Goal: Task Accomplishment & Management: Use online tool/utility

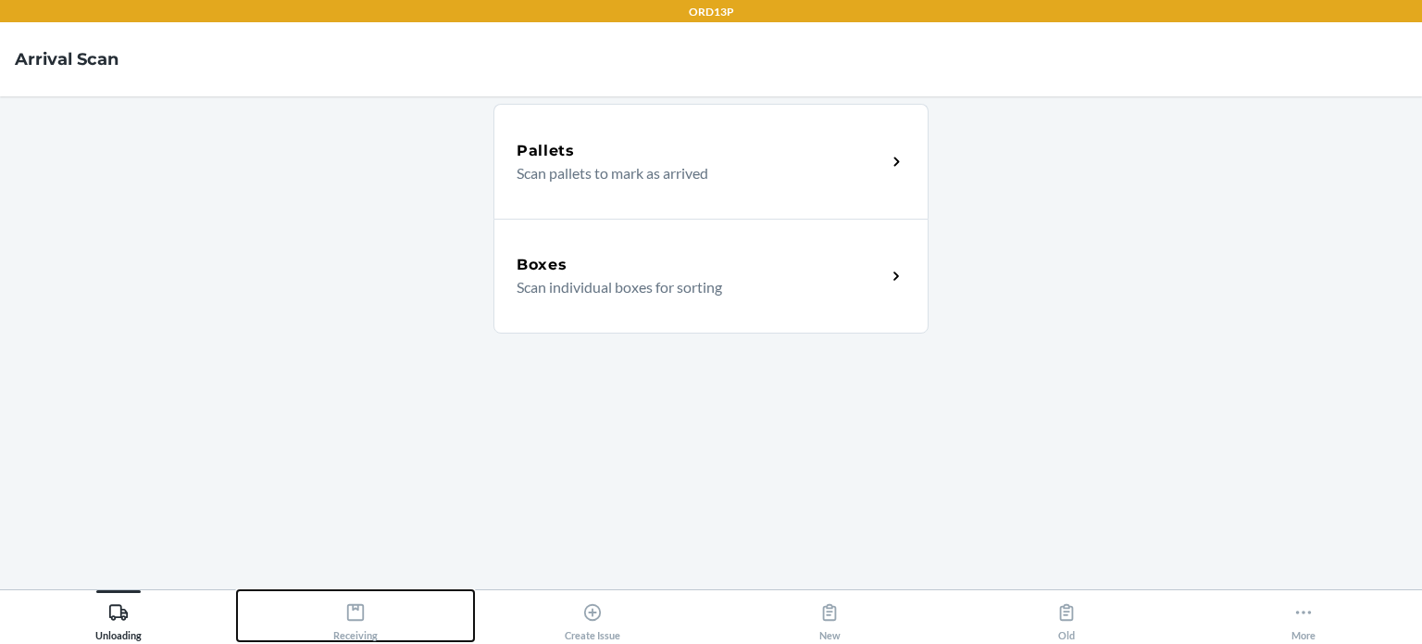
click at [336, 628] on div "Receiving" at bounding box center [355, 617] width 44 height 46
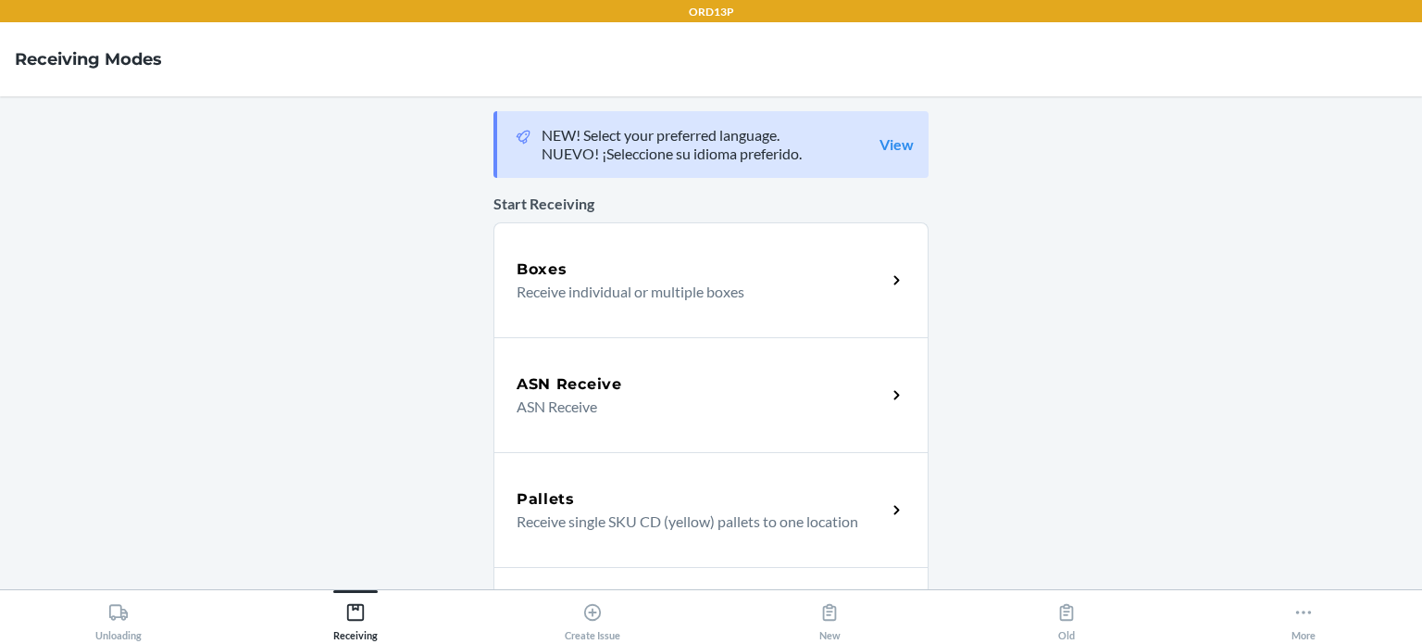
click at [565, 278] on div "Boxes" at bounding box center [701, 269] width 369 height 22
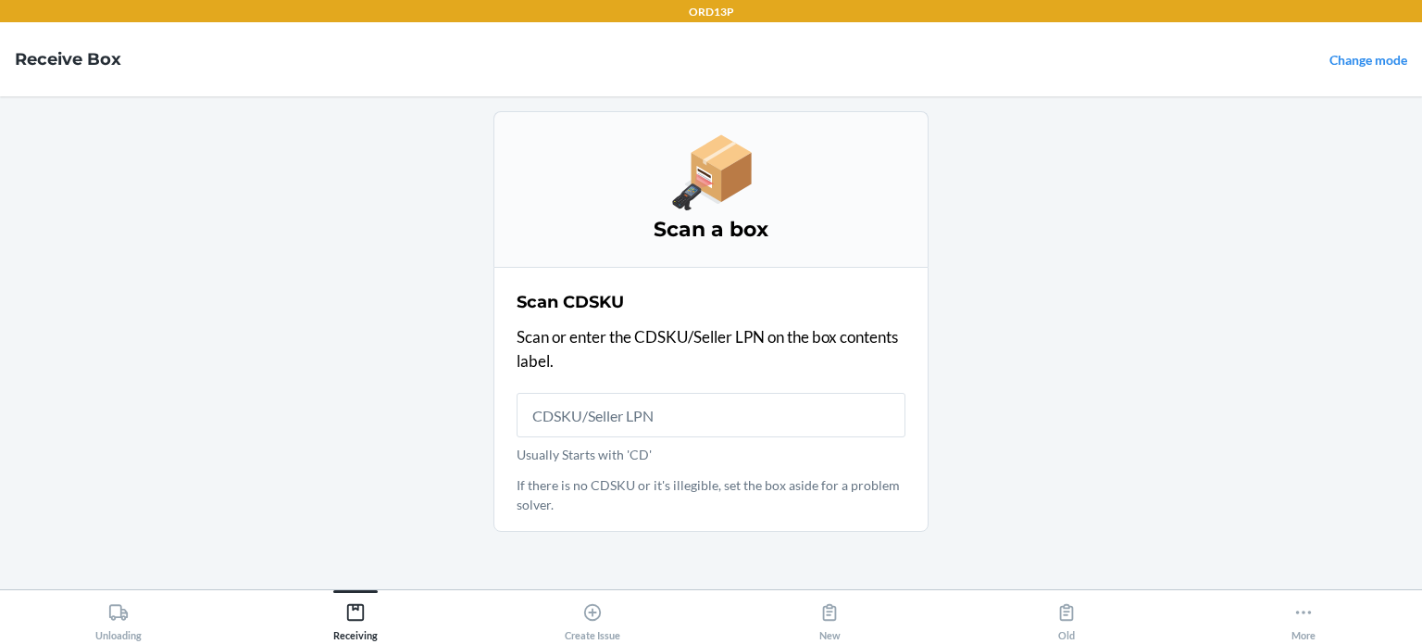
click at [948, 341] on main "Scan a box Scan CDSKU Scan or enter the CDSKU/Seller LPN on the box contents la…" at bounding box center [711, 342] width 1422 height 493
click at [999, 414] on main "Scan a box Scan CDSKU Scan or enter the CDSKU/Seller LPN on the box contents la…" at bounding box center [711, 342] width 1422 height 493
click at [831, 415] on input "Usually Starts with 'CD'" at bounding box center [711, 415] width 389 height 44
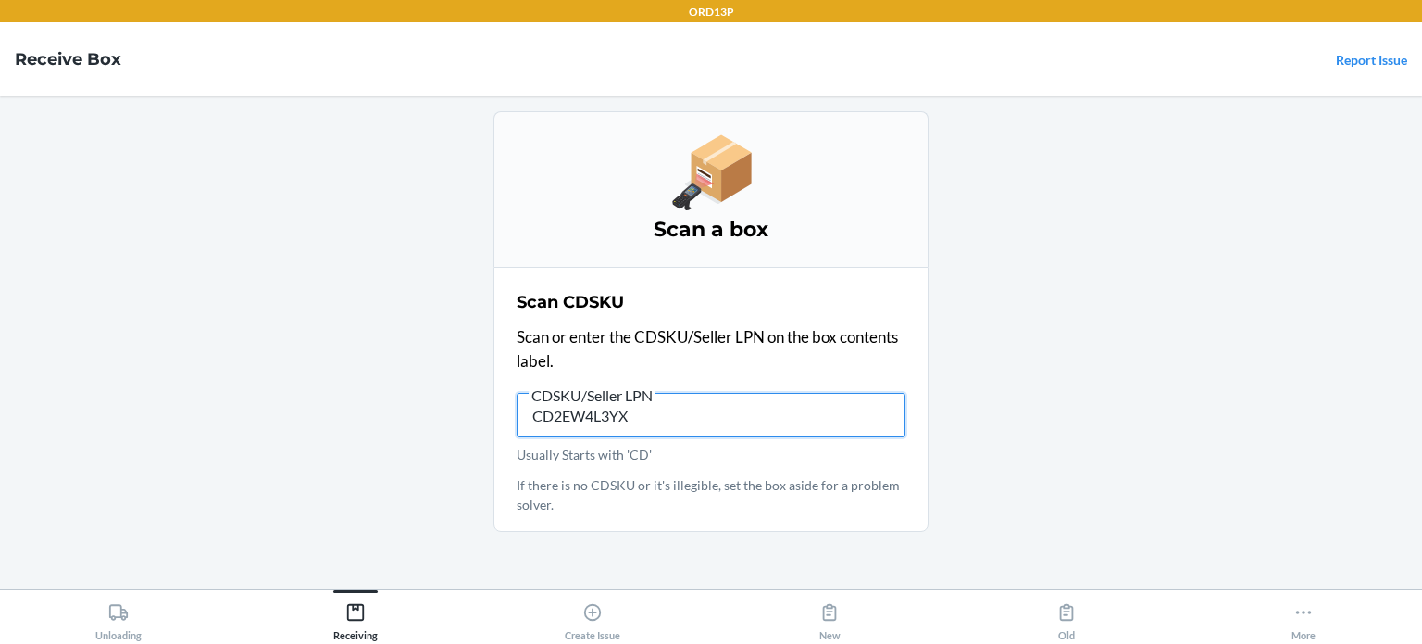
type input "CD2EW4L3YXG"
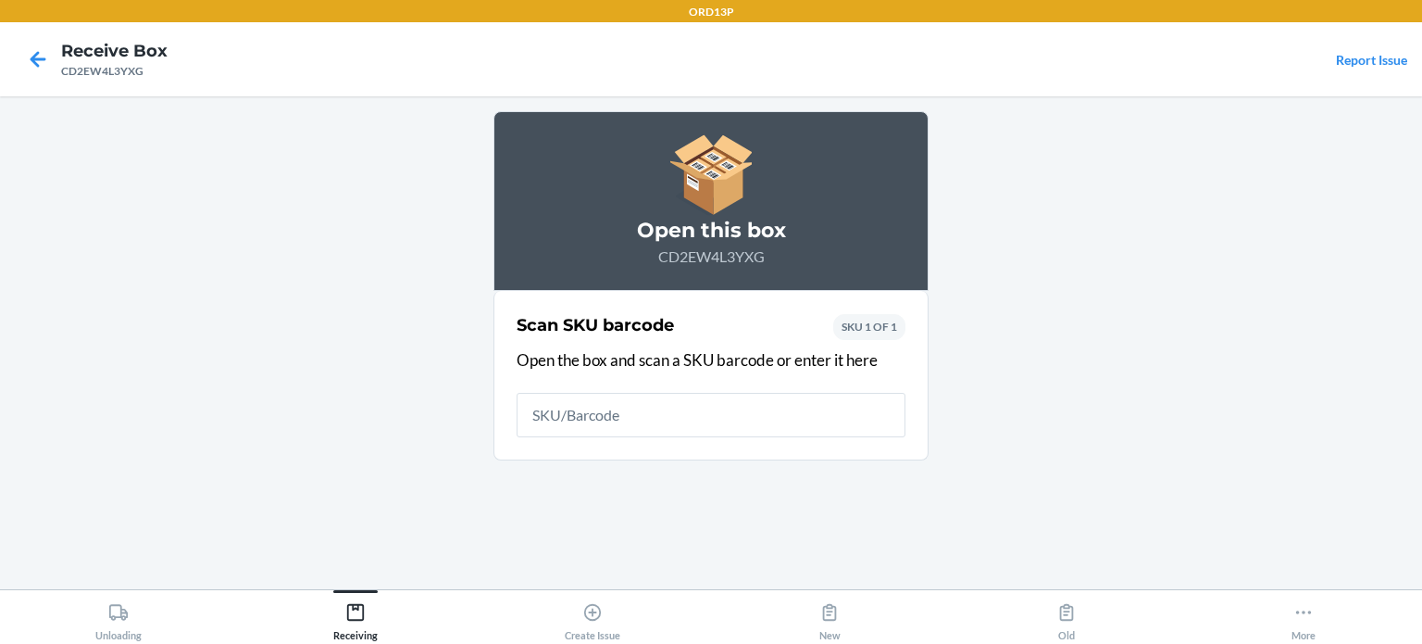
click at [831, 415] on input "text" at bounding box center [711, 415] width 389 height 44
drag, startPoint x: 831, startPoint y: 415, endPoint x: 1019, endPoint y: 435, distance: 189.1
click at [1019, 435] on main "Open this box CD2EW4L3YXG Scan SKU barcode Open the box and scan a SKU barcode …" at bounding box center [711, 342] width 1422 height 493
click at [1047, 506] on main "Open this box CD2EW4L3YXG Scan SKU barcode Open the box and scan a SKU barcode …" at bounding box center [711, 342] width 1422 height 493
click at [770, 402] on input "text" at bounding box center [711, 415] width 389 height 44
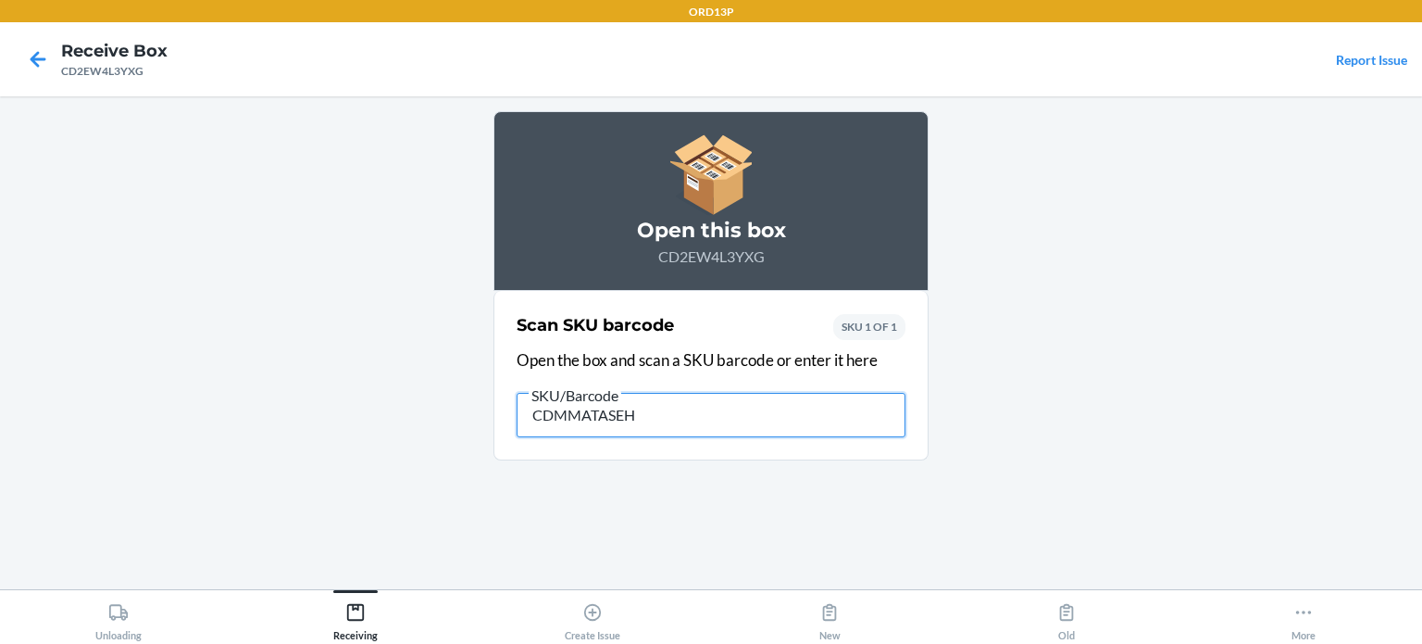
type input "CDMMATASEHQ"
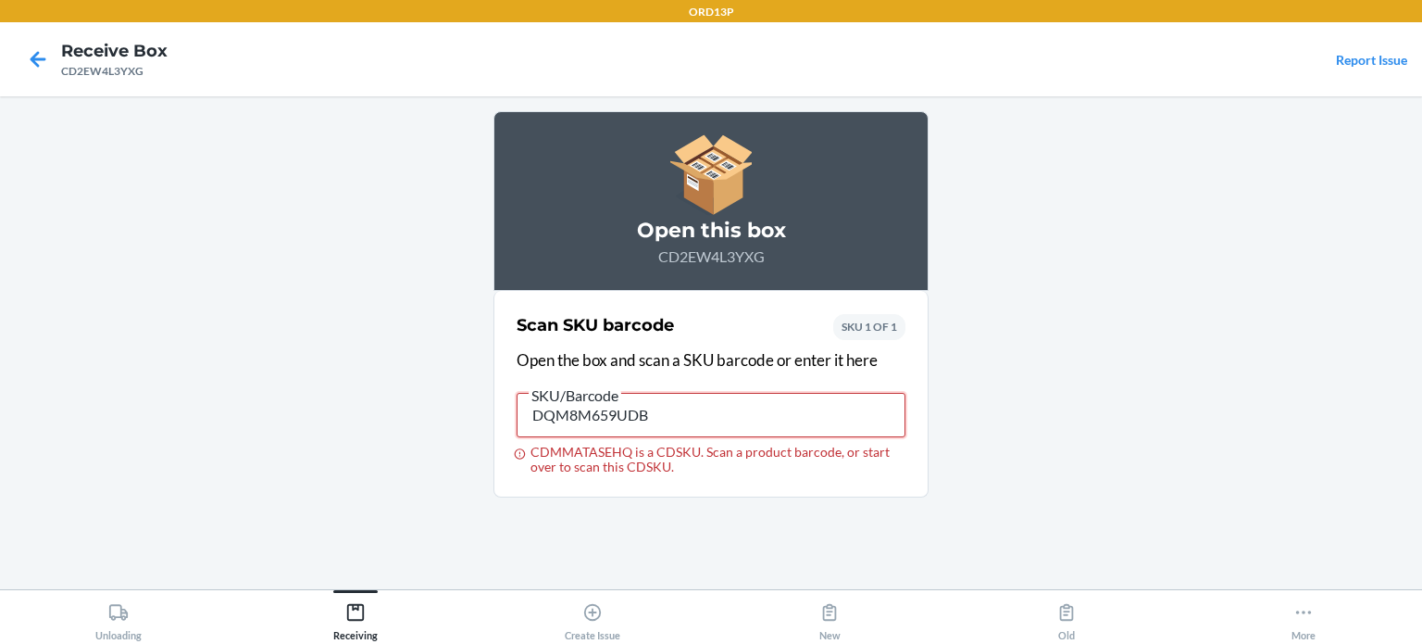
type input "DQM8M659UDB"
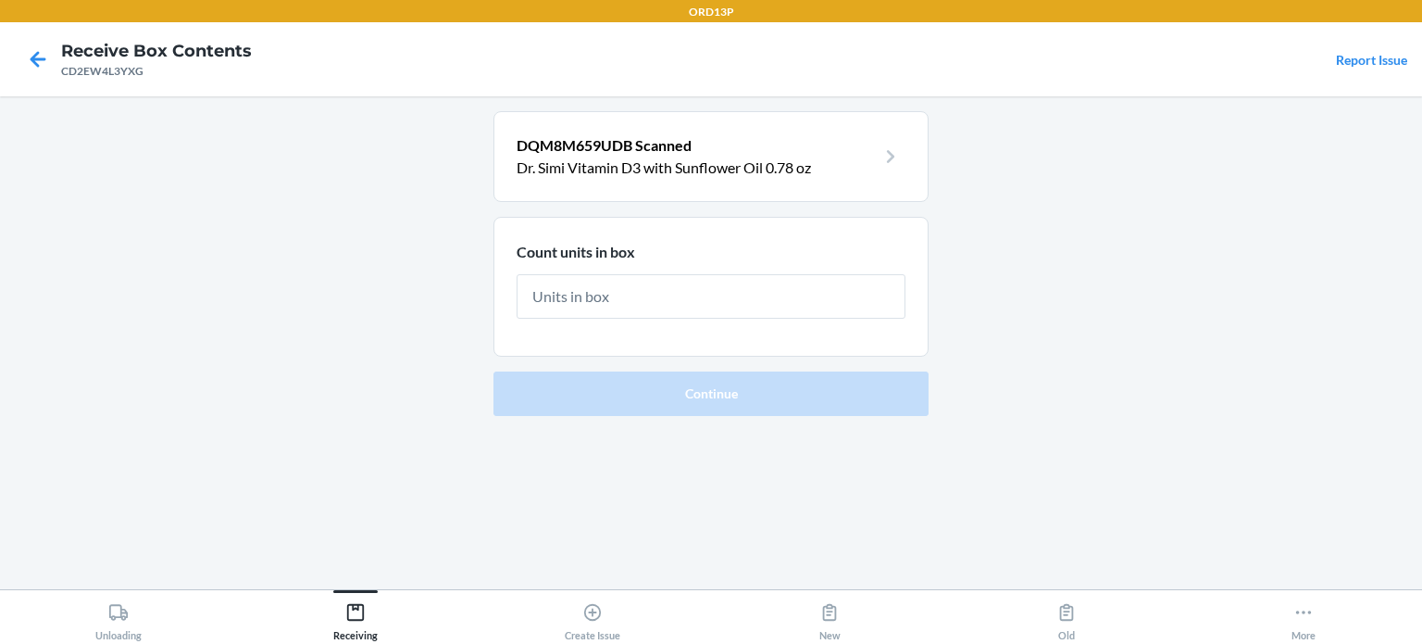
click at [800, 157] on p "Dr. Simi Vitamin D3 with Sunflower Oil 0.78 oz" at bounding box center [696, 167] width 359 height 22
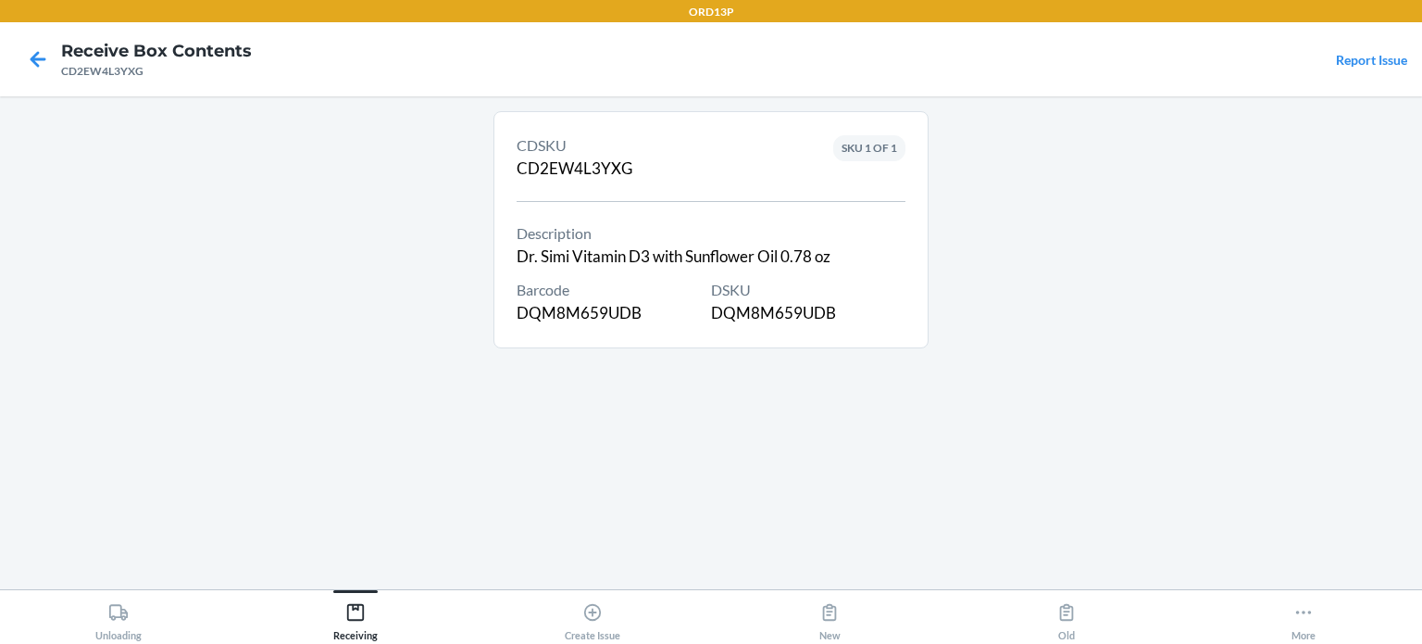
click at [812, 316] on div "DSKU DQM8M659UDB" at bounding box center [808, 302] width 194 height 46
copy div "DQM8M659UDB"
click at [27, 49] on icon at bounding box center [37, 59] width 31 height 31
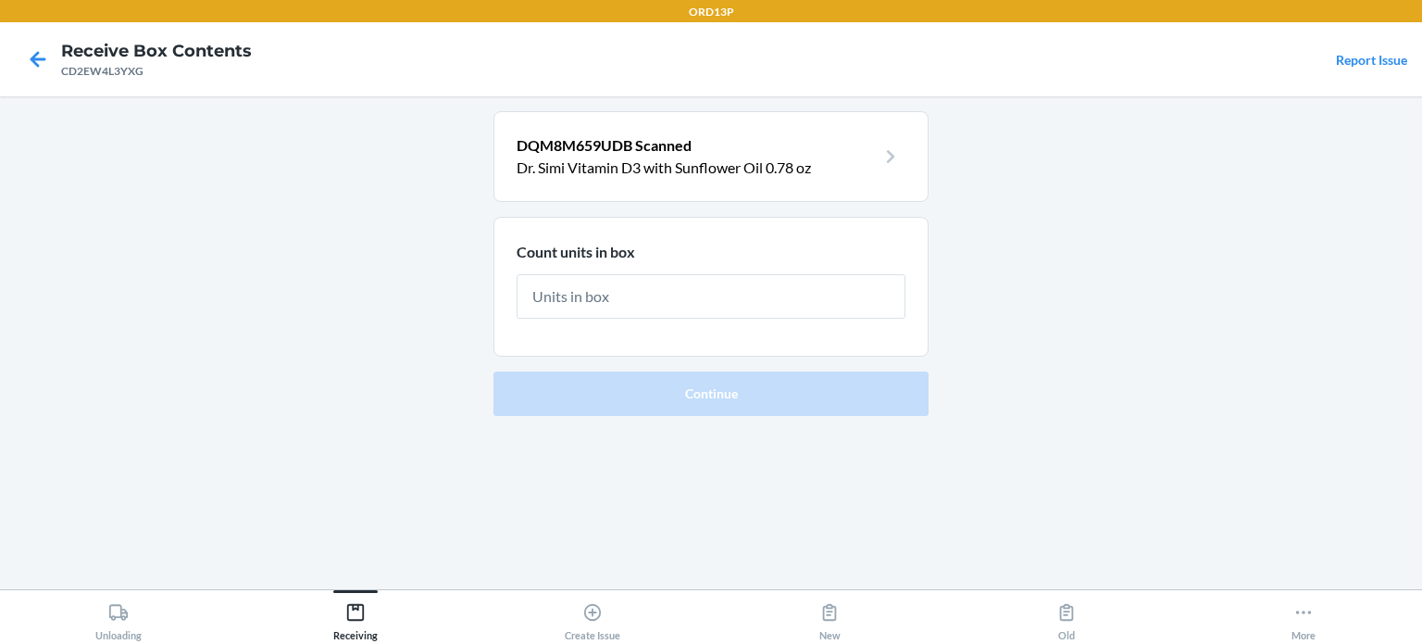
click at [143, 77] on div "CD2EW4L3YXG" at bounding box center [156, 71] width 191 height 17
click at [115, 69] on div "CD2EW4L3YXG" at bounding box center [156, 71] width 191 height 17
copy div "CD2EW4L3YXG"
click at [48, 66] on icon at bounding box center [37, 59] width 31 height 31
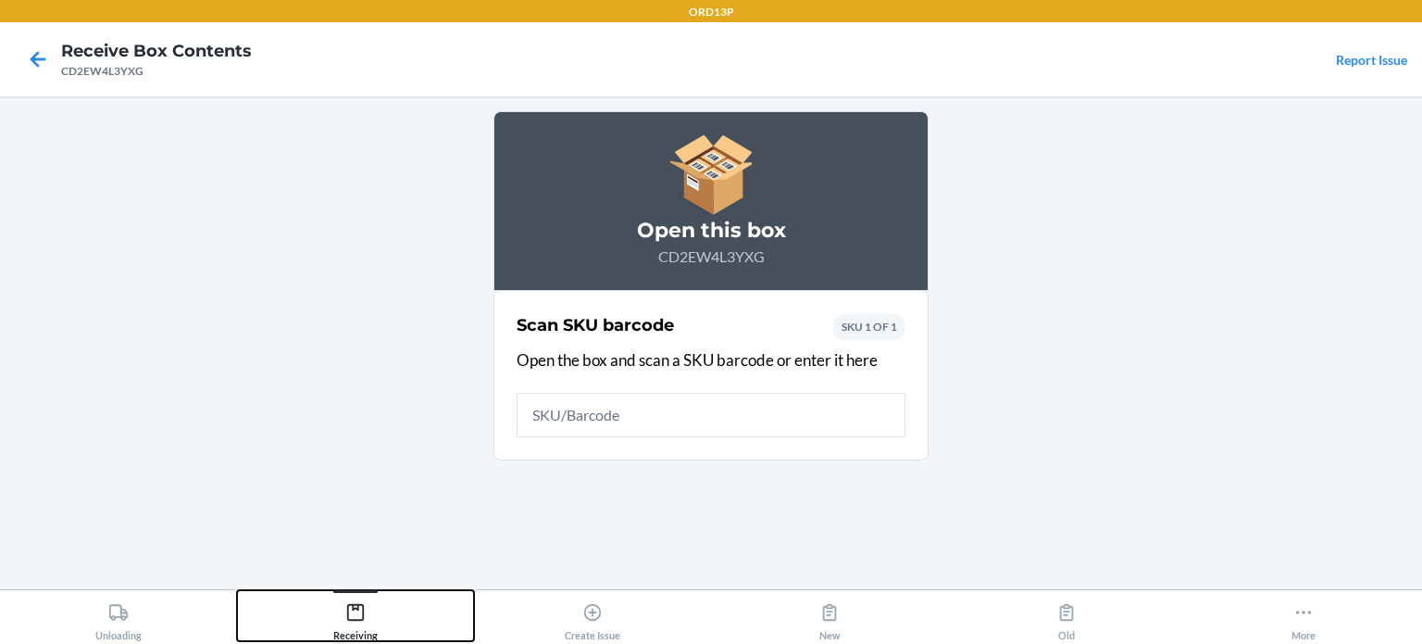
click at [344, 610] on div "Receiving" at bounding box center [355, 617] width 44 height 46
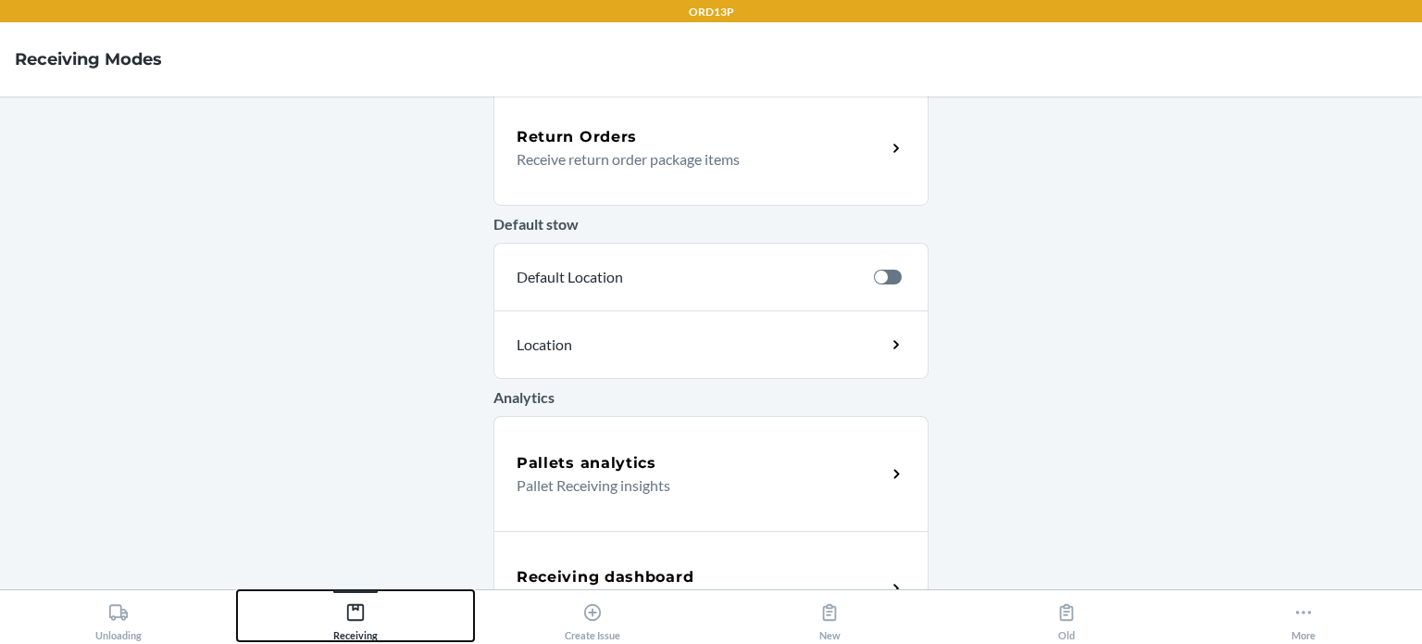
scroll to position [646, 0]
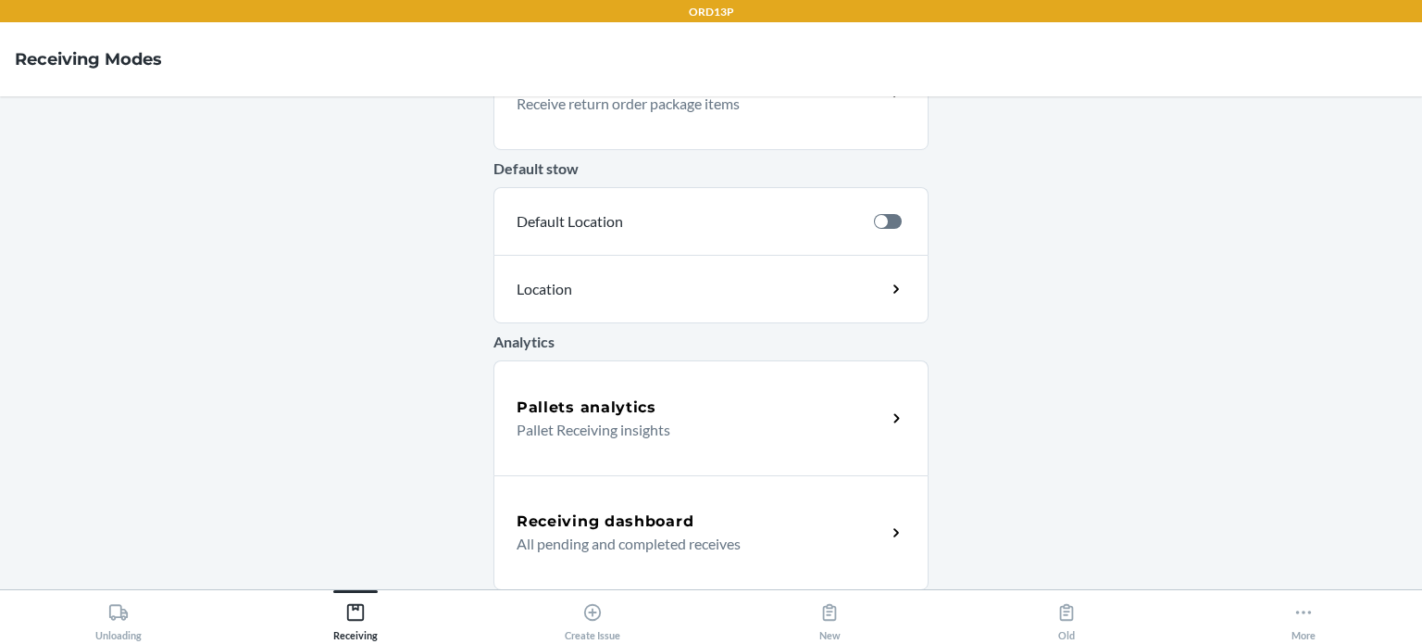
click at [605, 522] on h5 "Receiving dashboard" at bounding box center [605, 521] width 177 height 22
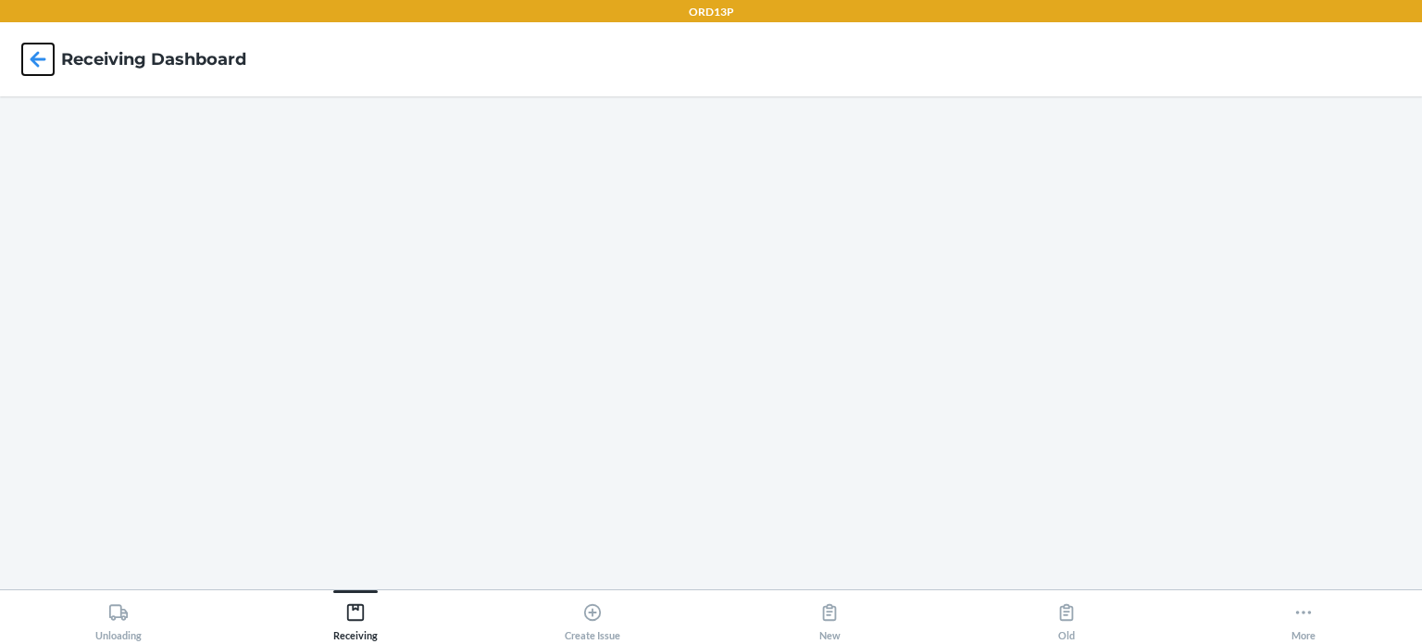
click at [43, 54] on icon at bounding box center [37, 59] width 31 height 31
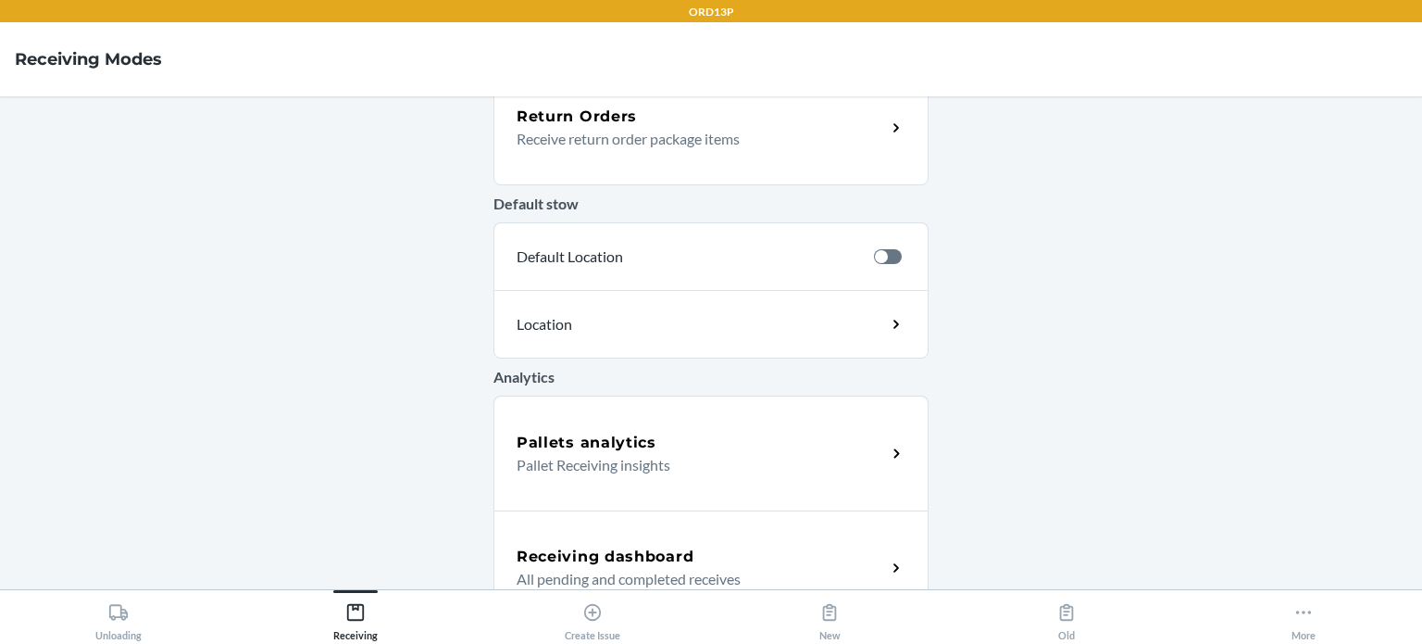
scroll to position [646, 0]
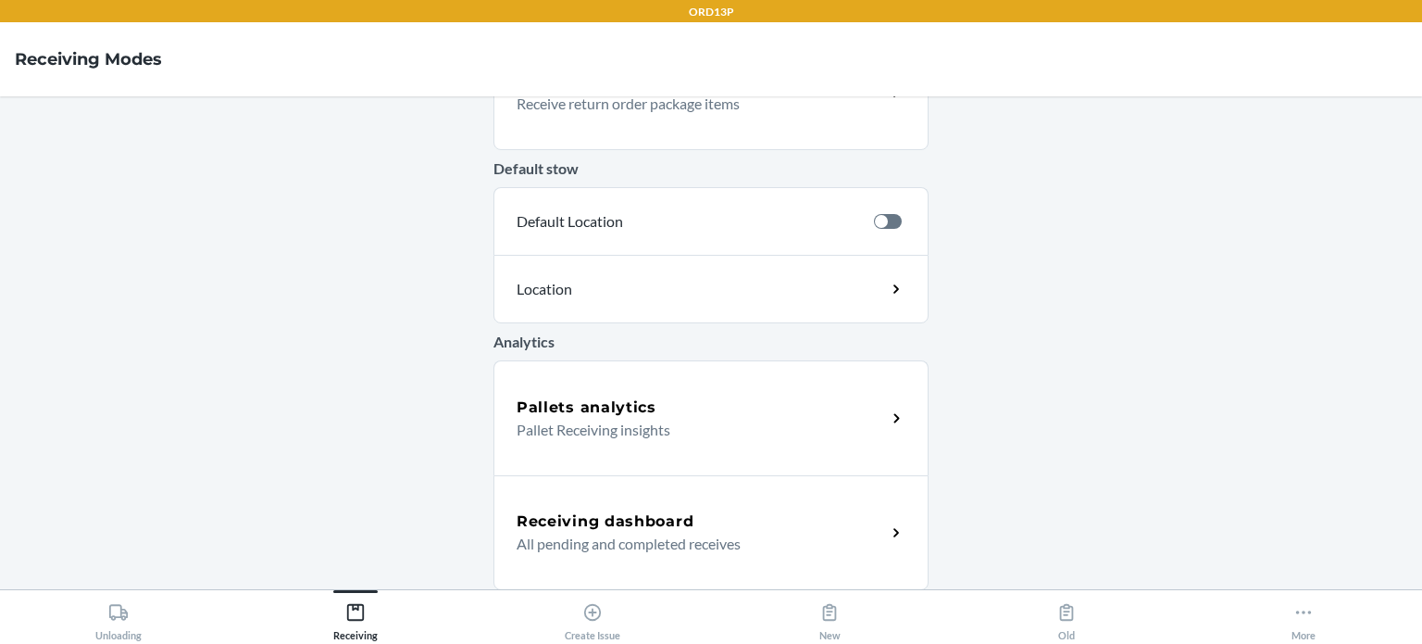
click at [618, 527] on h5 "Receiving dashboard" at bounding box center [605, 521] width 177 height 22
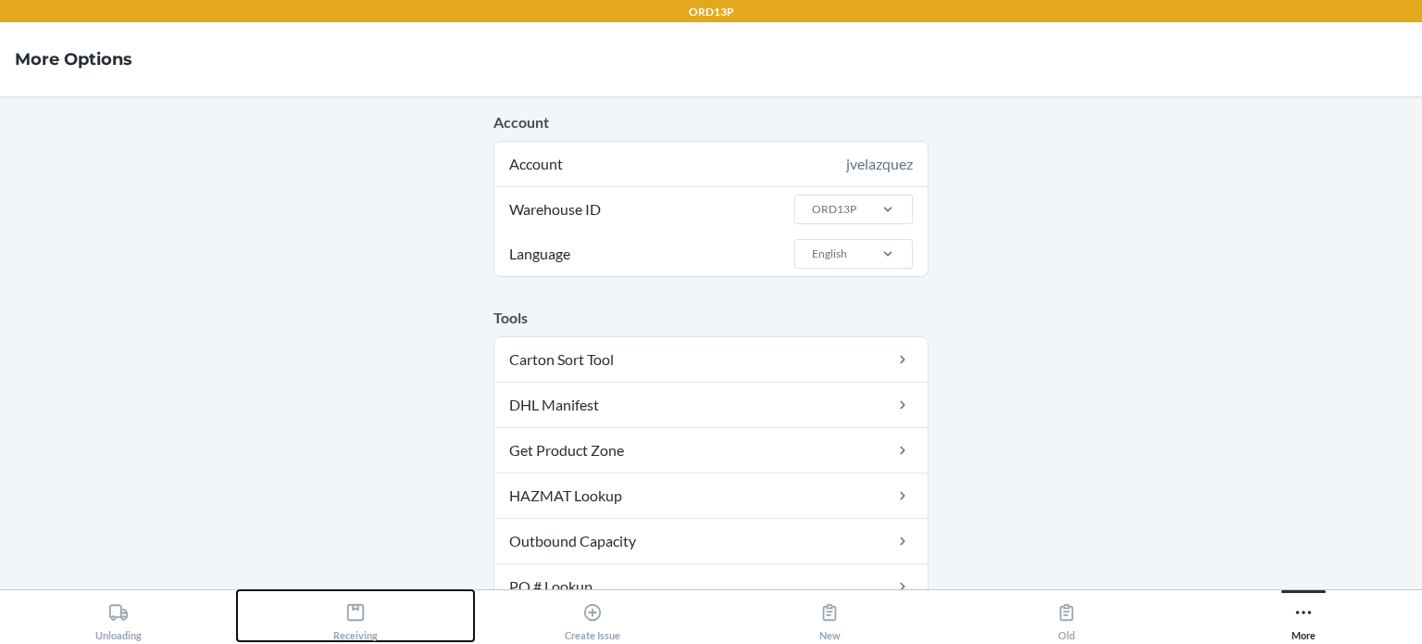
click at [352, 617] on icon at bounding box center [355, 612] width 20 height 20
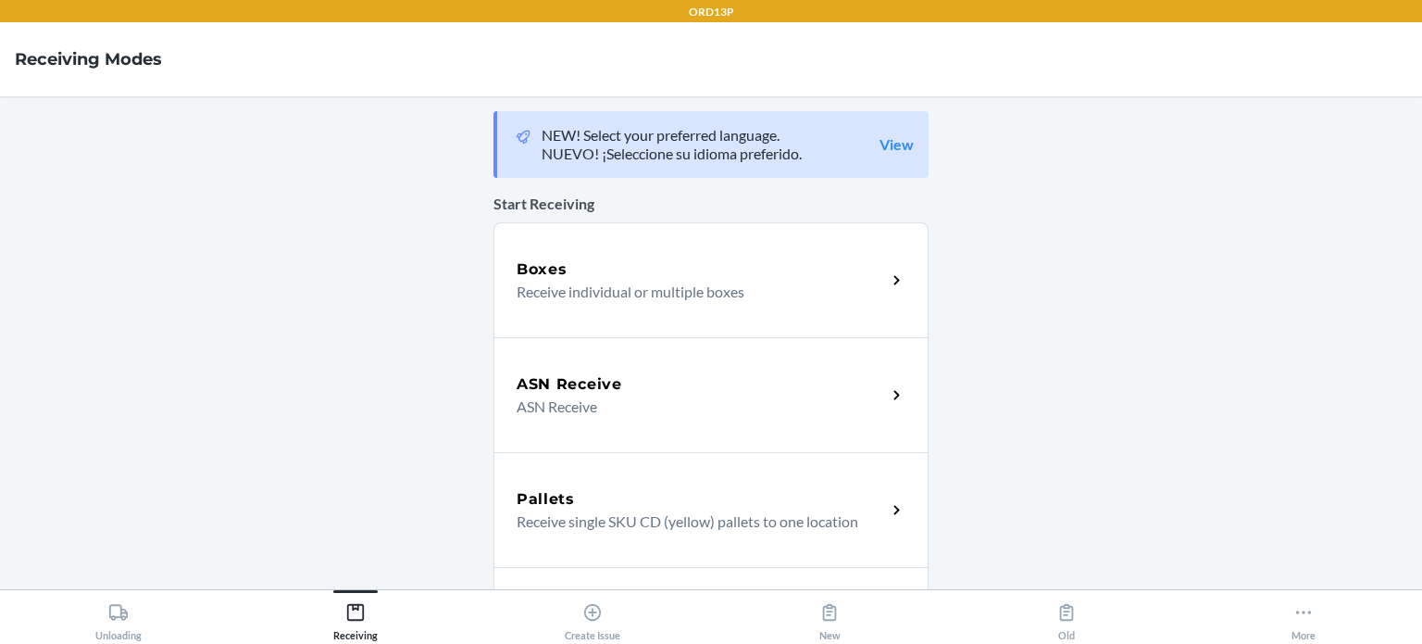
click at [541, 298] on p "Receive individual or multiple boxes" at bounding box center [694, 292] width 355 height 22
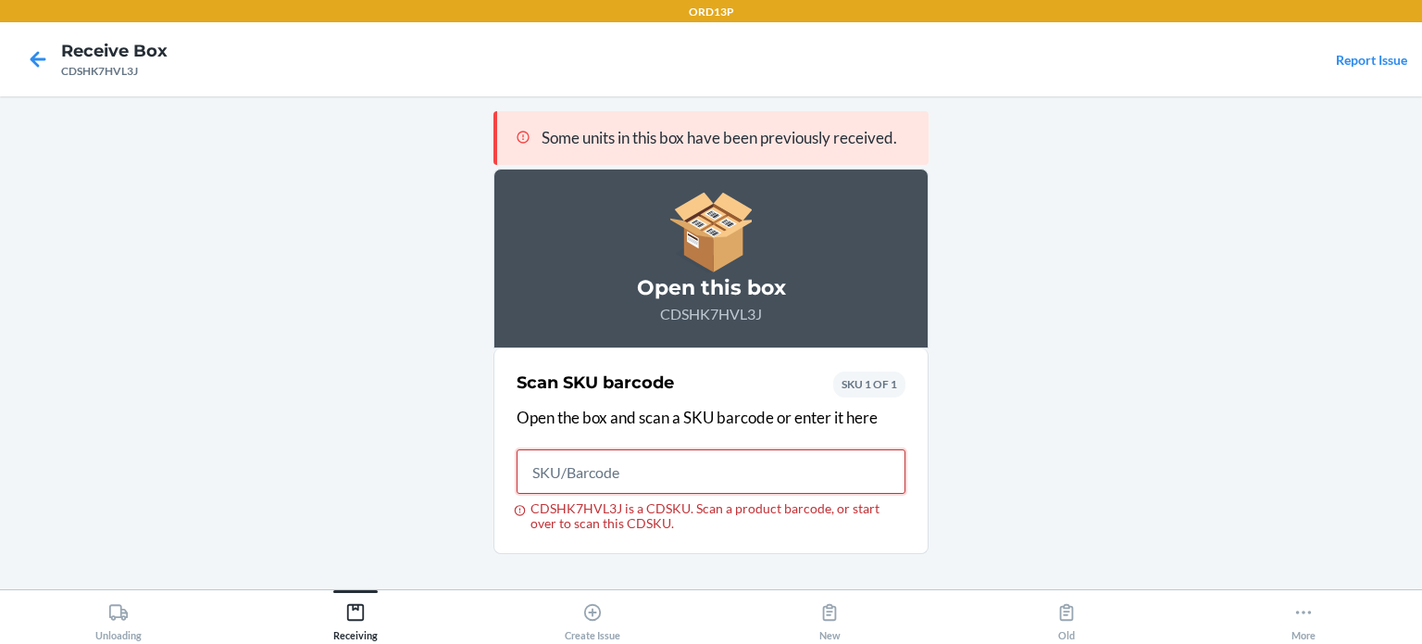
paste input "text"
click at [584, 474] on input "CDSHK7HVL3J is a CDSKU. Scan a product barcode, or start over to scan this CDSK…" at bounding box center [711, 471] width 389 height 44
paste input "text"
click at [619, 458] on input "CDSHK7HVL3J is a CDSKU. Scan a product barcode, or start over to scan this CDSK…" at bounding box center [711, 471] width 389 height 44
paste input "text"
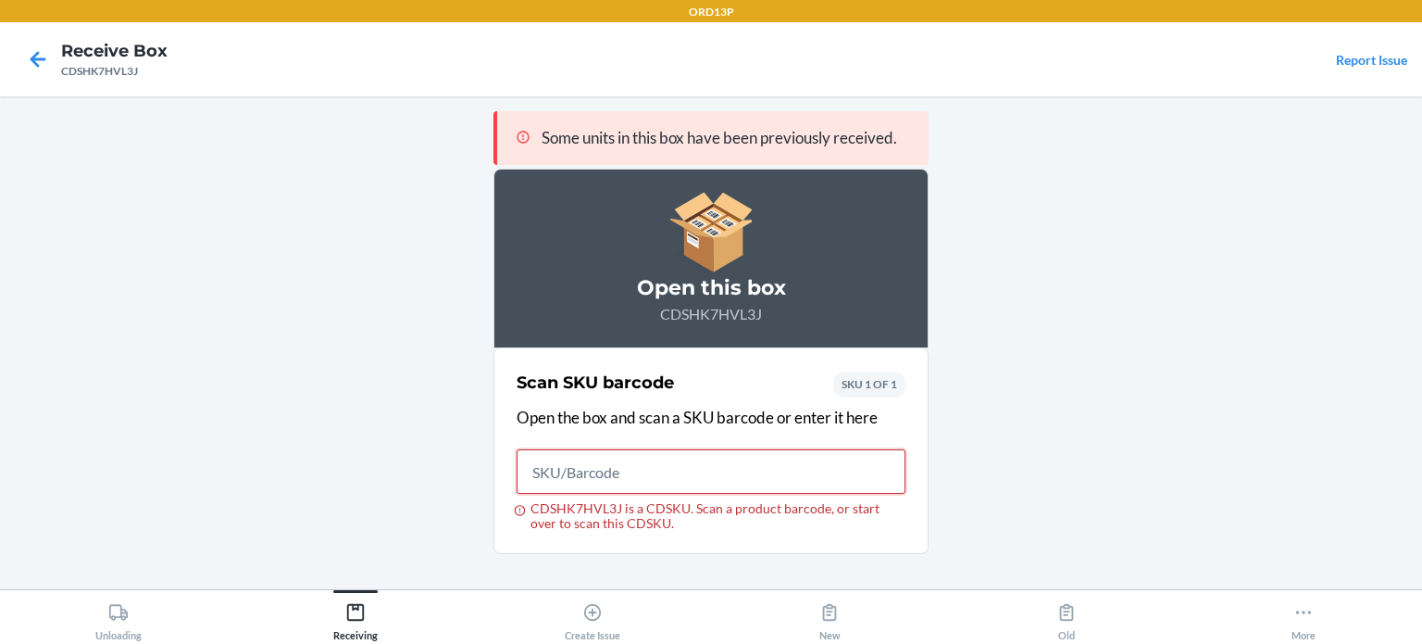
paste input "text"
click at [585, 486] on input "CDSHK7HVL3J is a CDSKU. Scan a product barcode, or start over to scan this CDSK…" at bounding box center [711, 471] width 389 height 44
click at [590, 480] on input "CDSHK7HVL3J is a CDSKU. Scan a product barcode, or start over to scan this CDSK…" at bounding box center [711, 471] width 389 height 44
paste input "DQM8M659UDB"
type input "DQM8M659UDB"
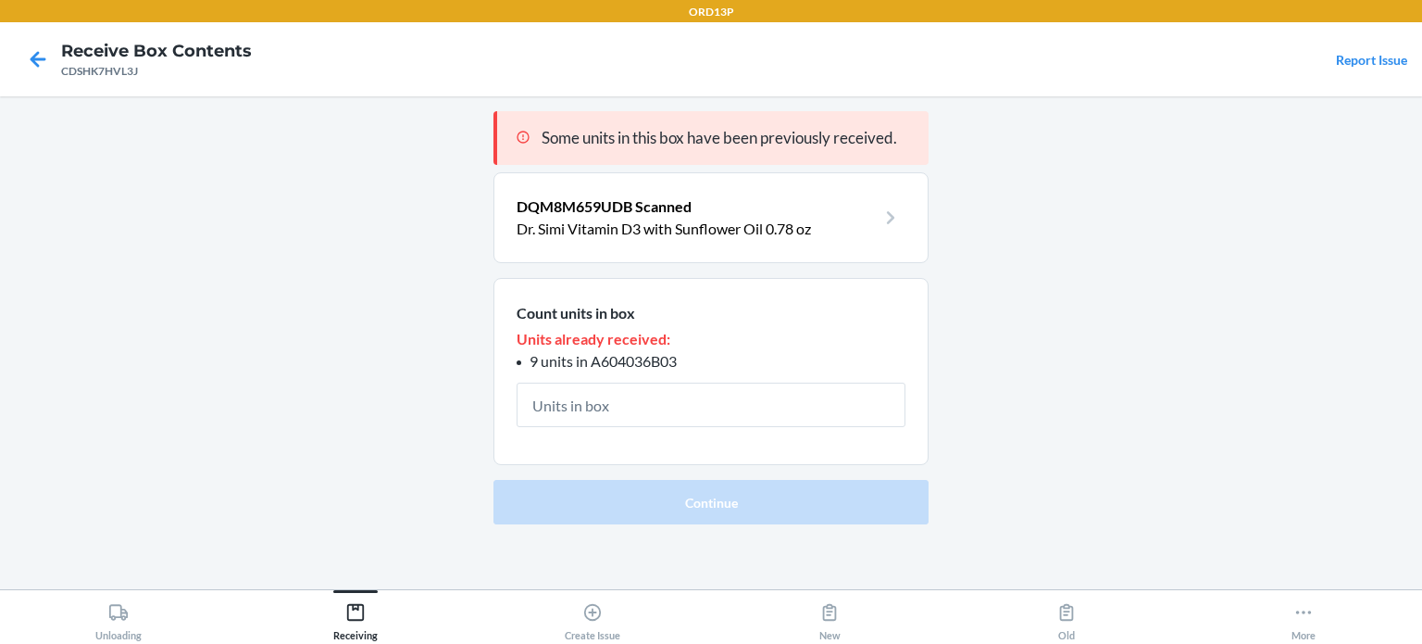
click at [756, 229] on p "Dr. Simi Vitamin D3 with Sunflower Oil 0.78 oz" at bounding box center [696, 229] width 359 height 22
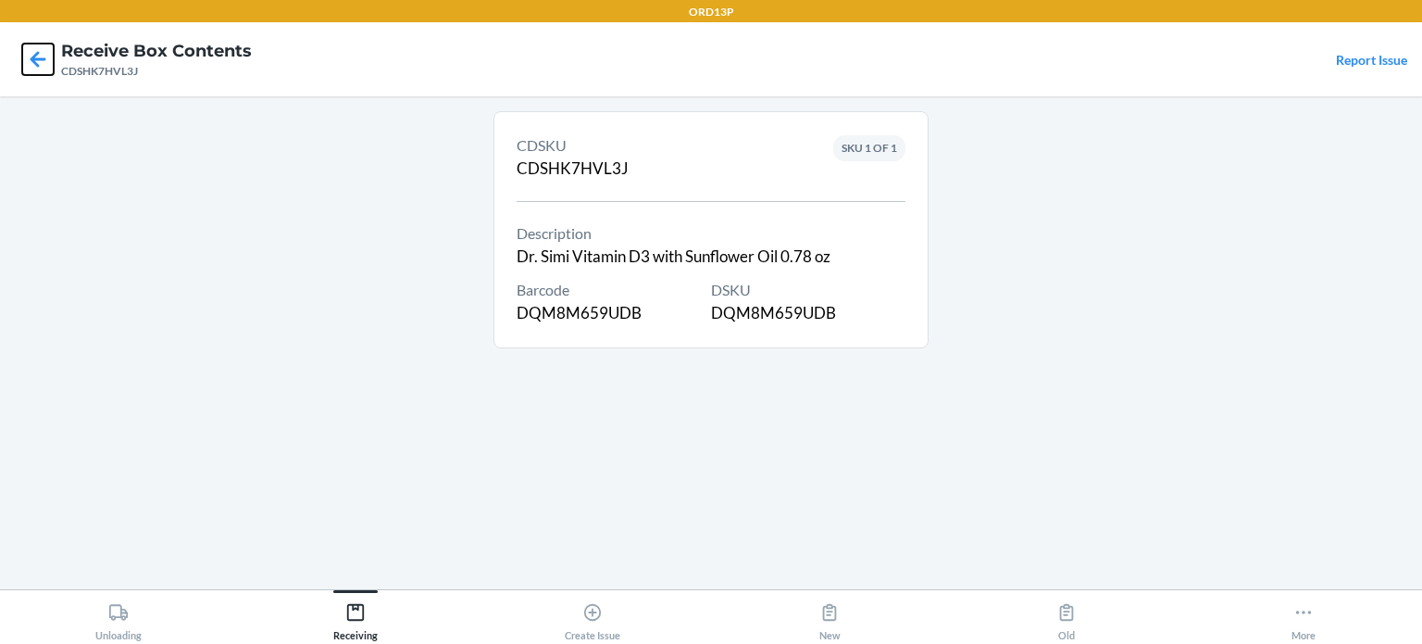
click at [32, 57] on icon at bounding box center [39, 59] width 16 height 16
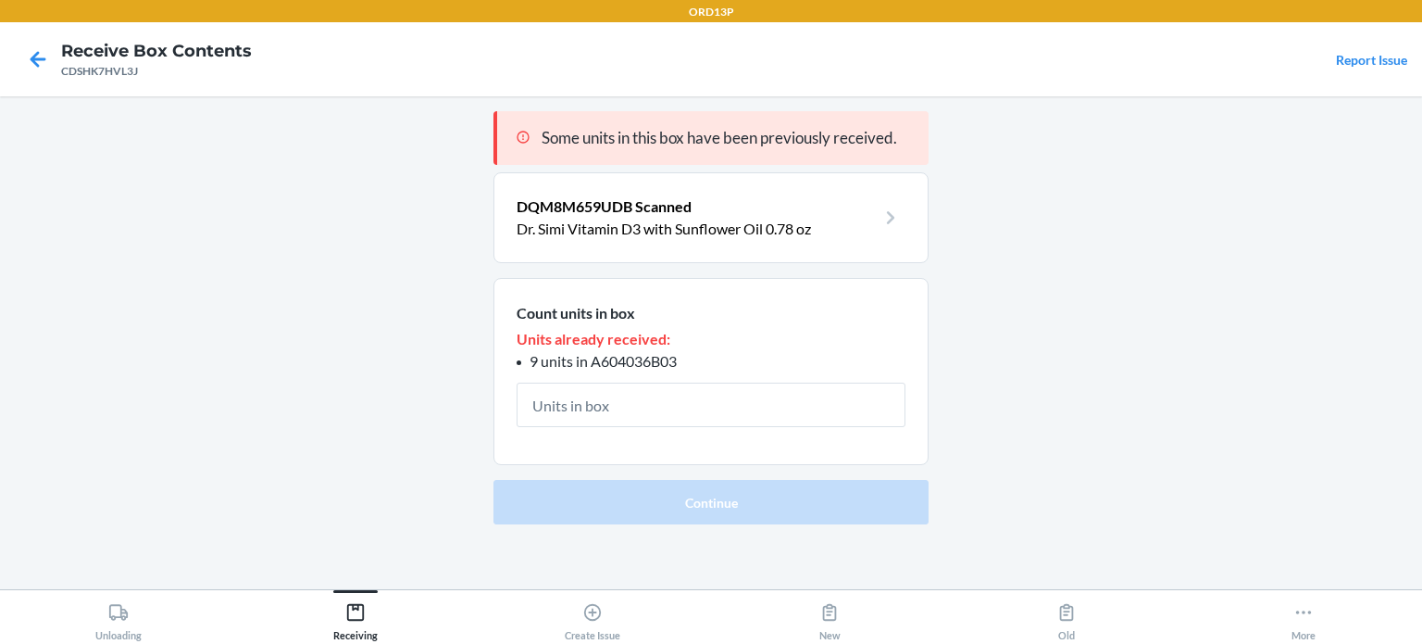
type input "3"
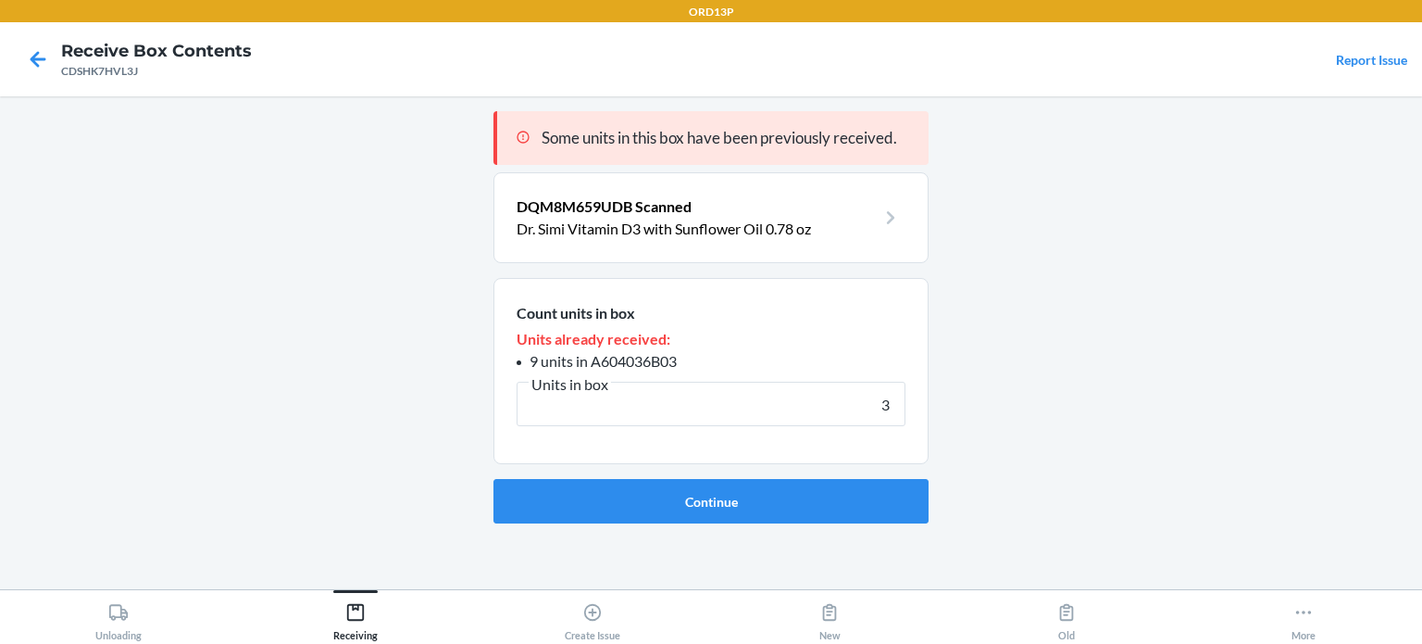
click button "Continue" at bounding box center [711, 501] width 435 height 44
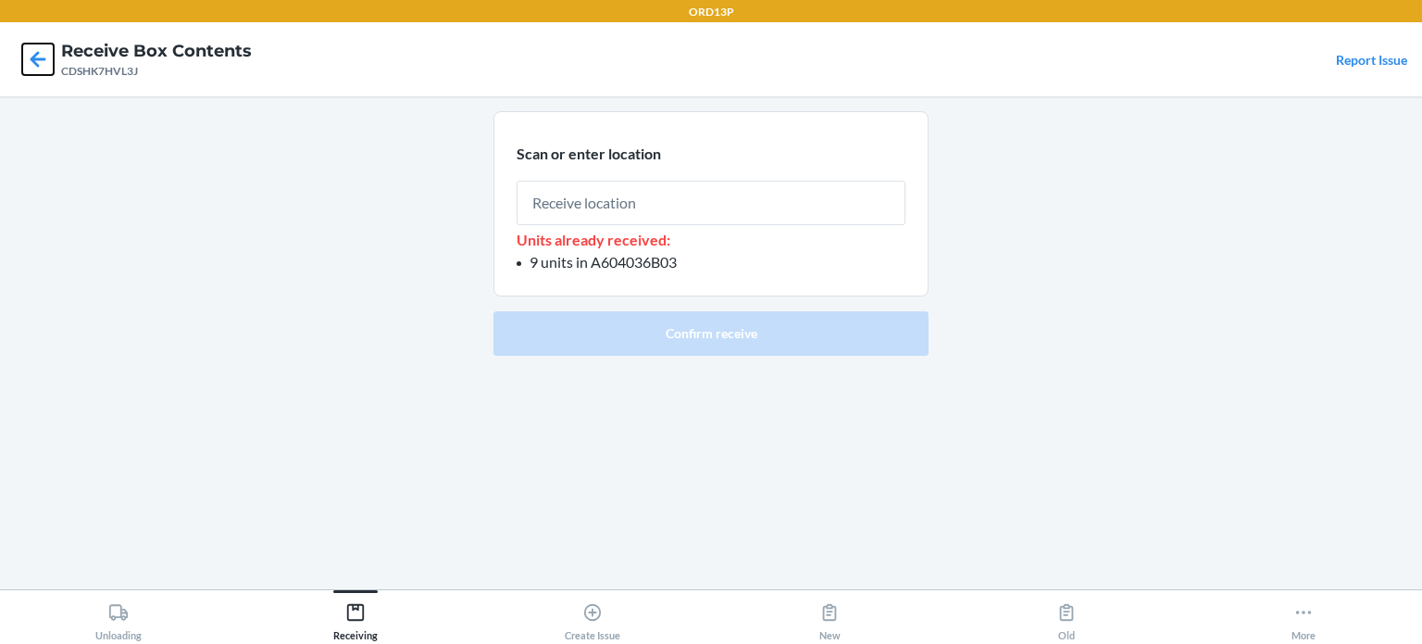
click at [41, 56] on icon at bounding box center [37, 59] width 31 height 31
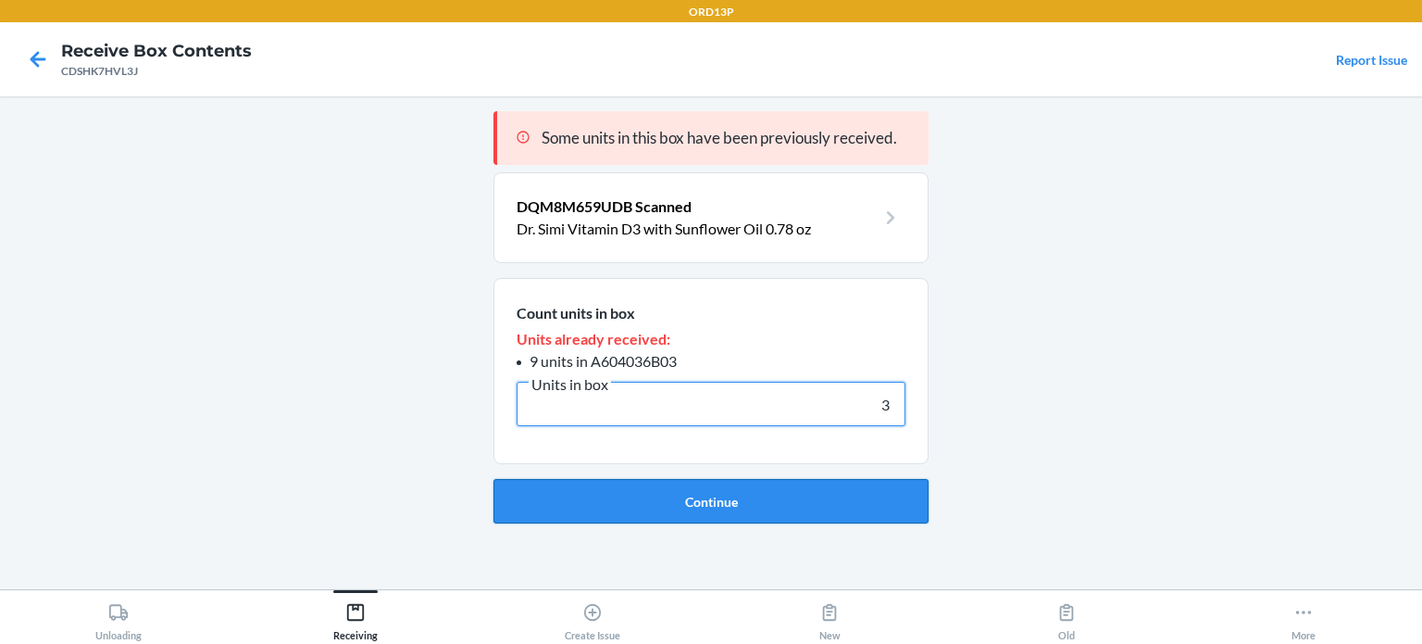
type input "3"
click at [806, 504] on button "Continue" at bounding box center [711, 501] width 435 height 44
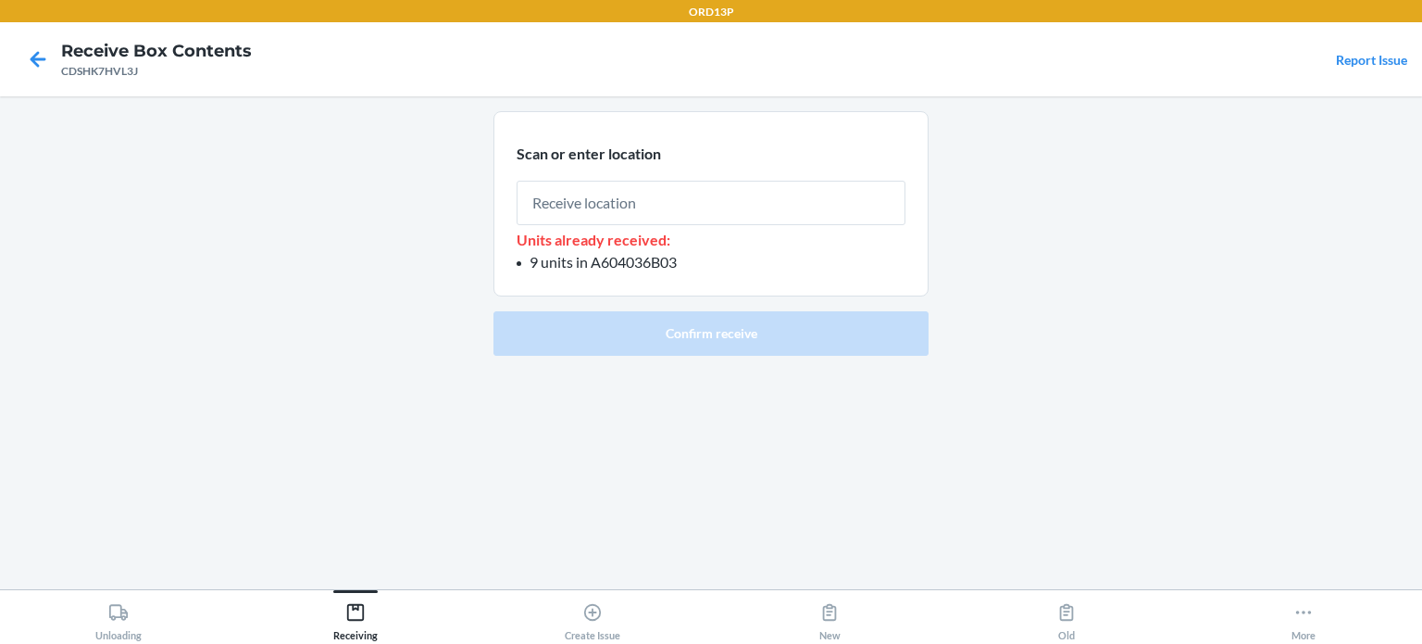
click at [806, 504] on div "Scan or enter location Units already received: 9 units in A604036B03 Confirm re…" at bounding box center [711, 342] width 435 height 463
click at [748, 203] on input "text" at bounding box center [711, 203] width 389 height 44
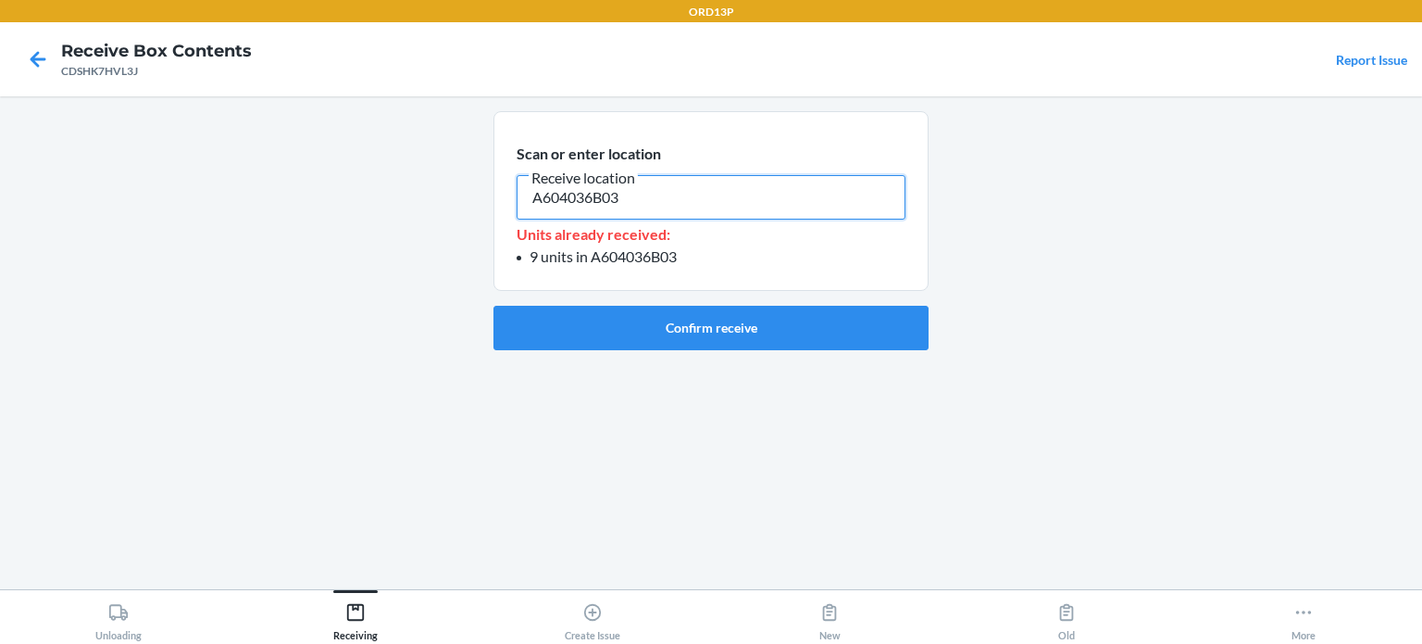
type input "A604036B03"
